Goal: Task Accomplishment & Management: Use online tool/utility

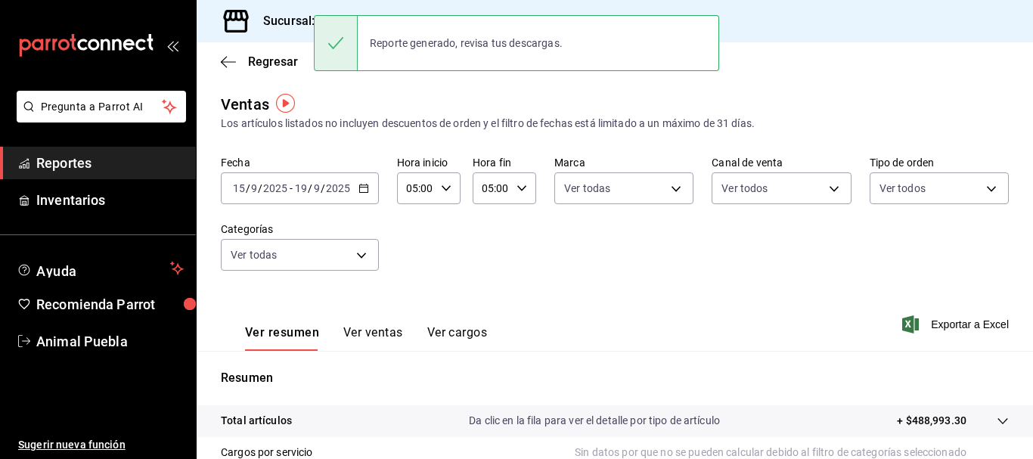
scroll to position [2, 0]
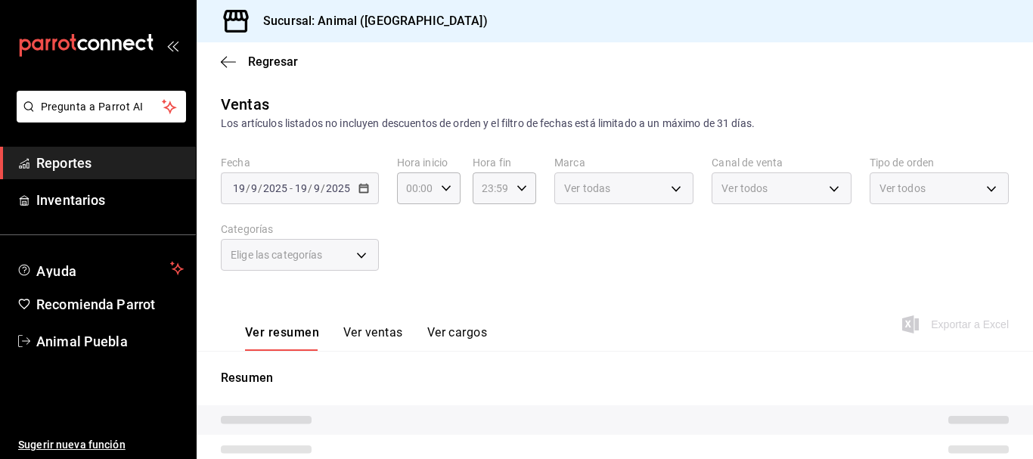
type input "05:00"
type input "696422f3-042f-4992-a796-20cec1d2addd,ab2f2cdd-2d2d-455a-bd59-969ed93fbee5,5744a…"
type input "96838179-8fbb-4073-aae3-1789726318c8"
type input "PARROT,UBER_EATS,RAPPI,DIDI_FOOD,ONLINE"
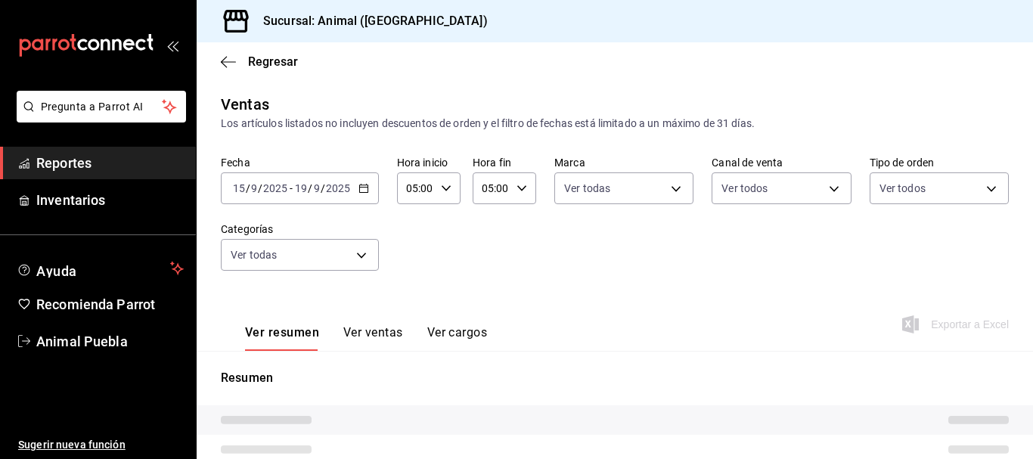
type input "89cc3392-1a89-49ed-91c4-e66ea58282e1,025cf6ae-25b7-4698-bb98-3d77af74a196,EXTER…"
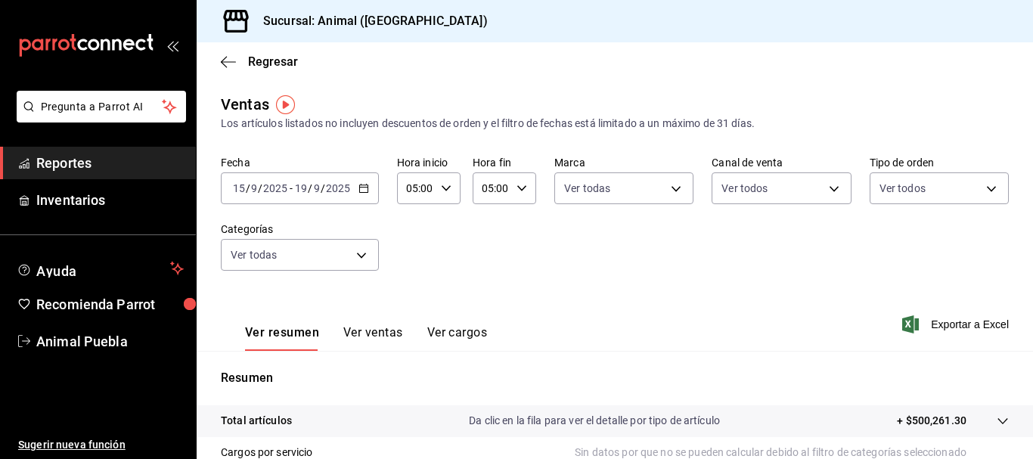
click at [957, 312] on div "Ver resumen Ver ventas Ver cargos Exportar a Excel" at bounding box center [615, 320] width 836 height 62
click at [364, 185] on \(Stroke\) "button" at bounding box center [363, 188] width 9 height 8
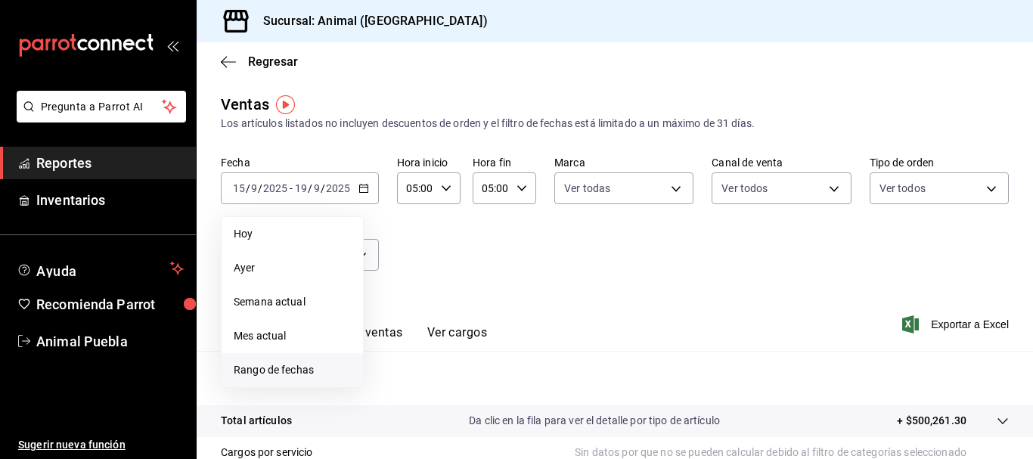
click at [321, 372] on span "Rango de fechas" at bounding box center [292, 370] width 117 height 16
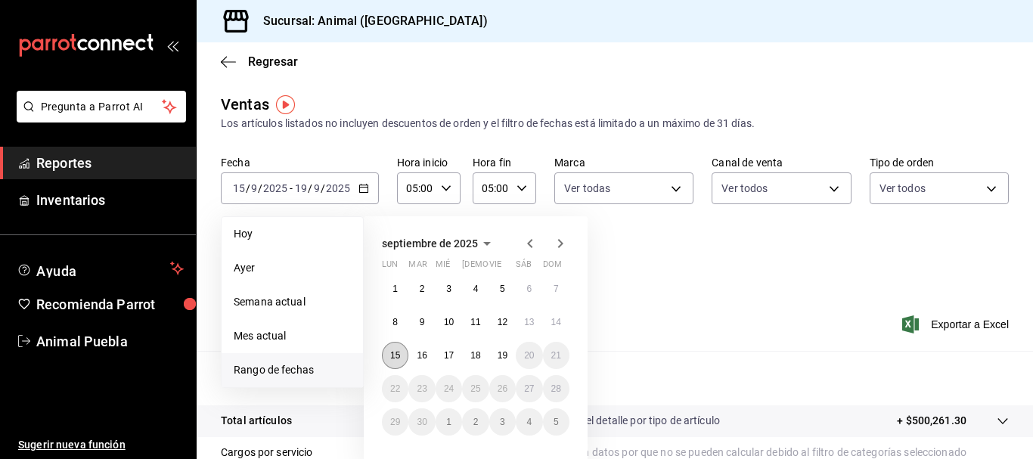
click at [401, 357] on button "15" at bounding box center [395, 355] width 26 height 27
click at [507, 358] on abbr "19" at bounding box center [503, 355] width 10 height 11
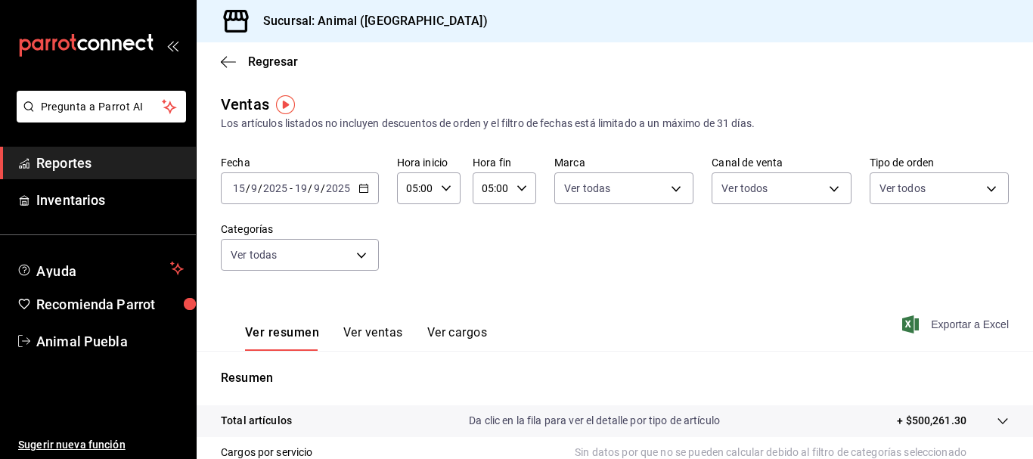
click at [908, 327] on span "Exportar a Excel" at bounding box center [957, 324] width 104 height 18
